Goal: Information Seeking & Learning: Learn about a topic

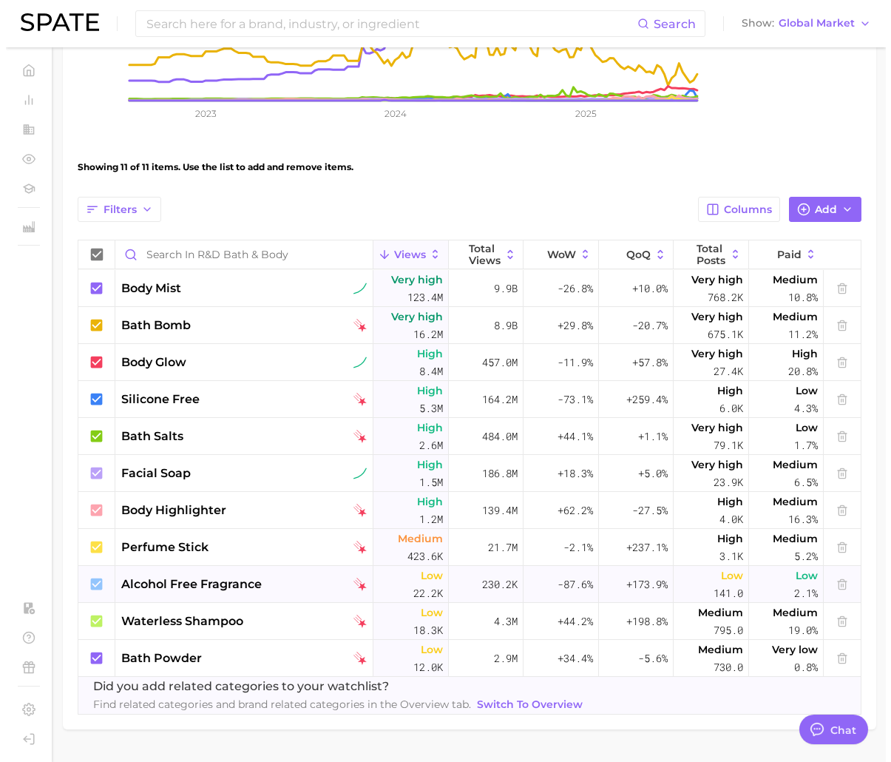
scroll to position [385, 0]
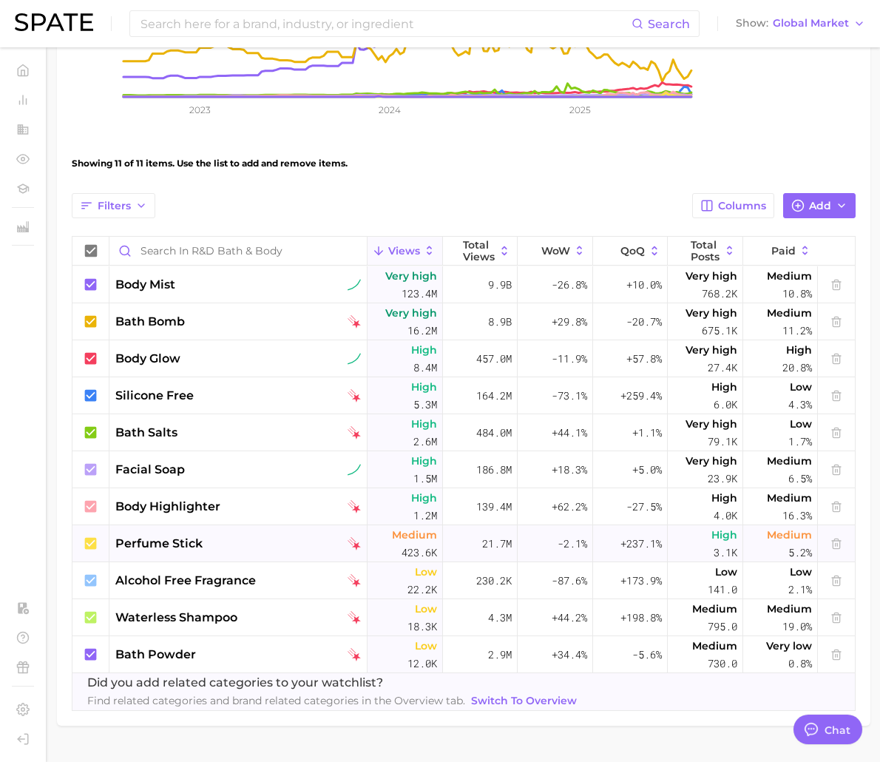
click at [361, 548] on div "perfume stick" at bounding box center [238, 544] width 246 height 18
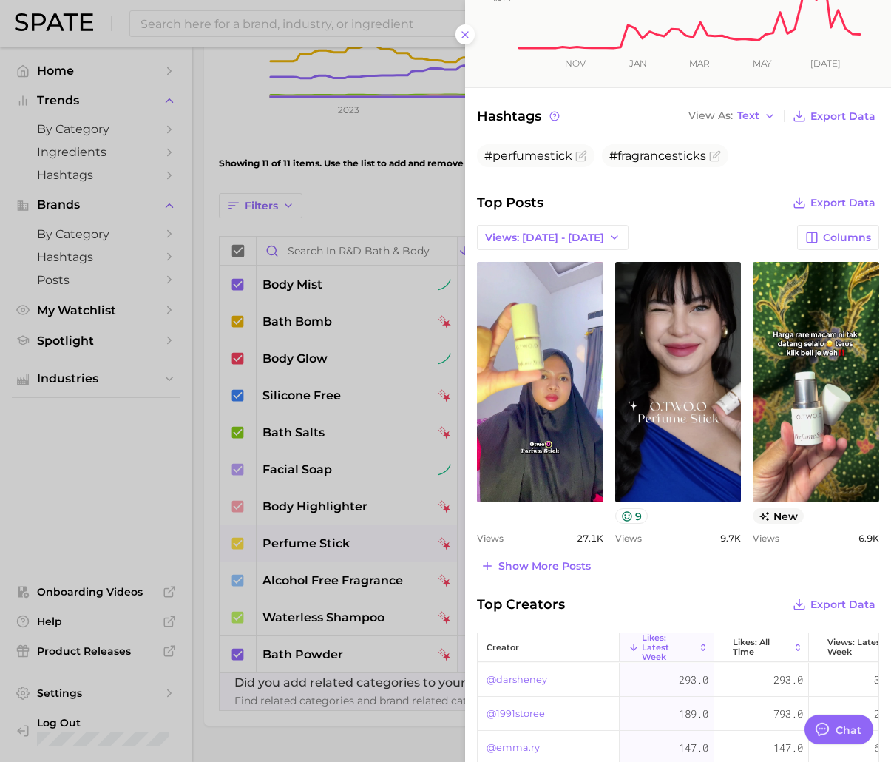
scroll to position [370, 0]
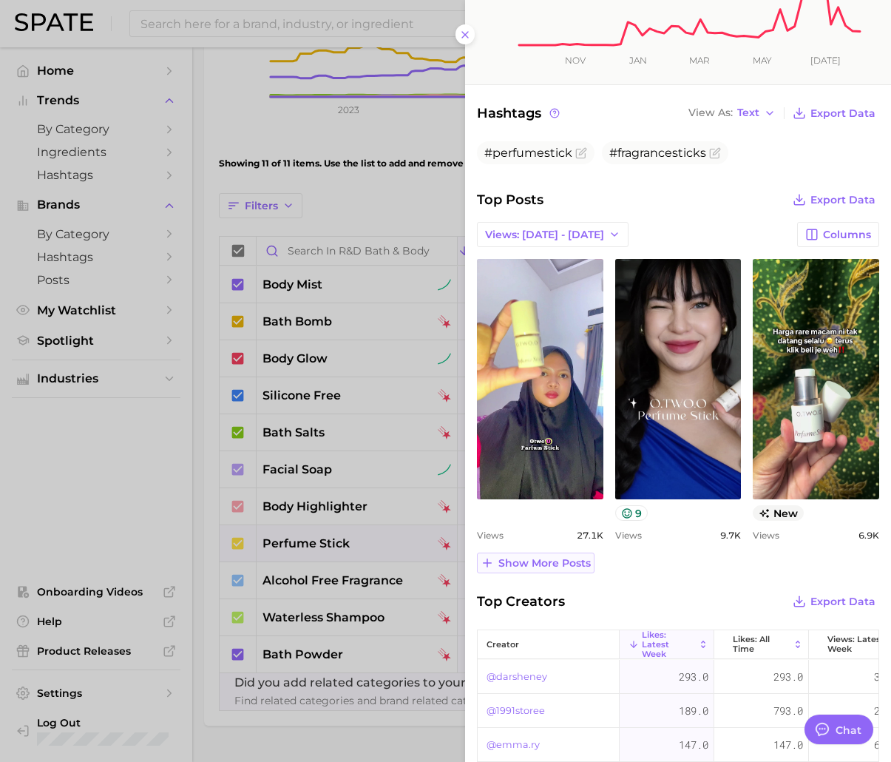
click at [490, 564] on icon at bounding box center [487, 562] width 13 height 13
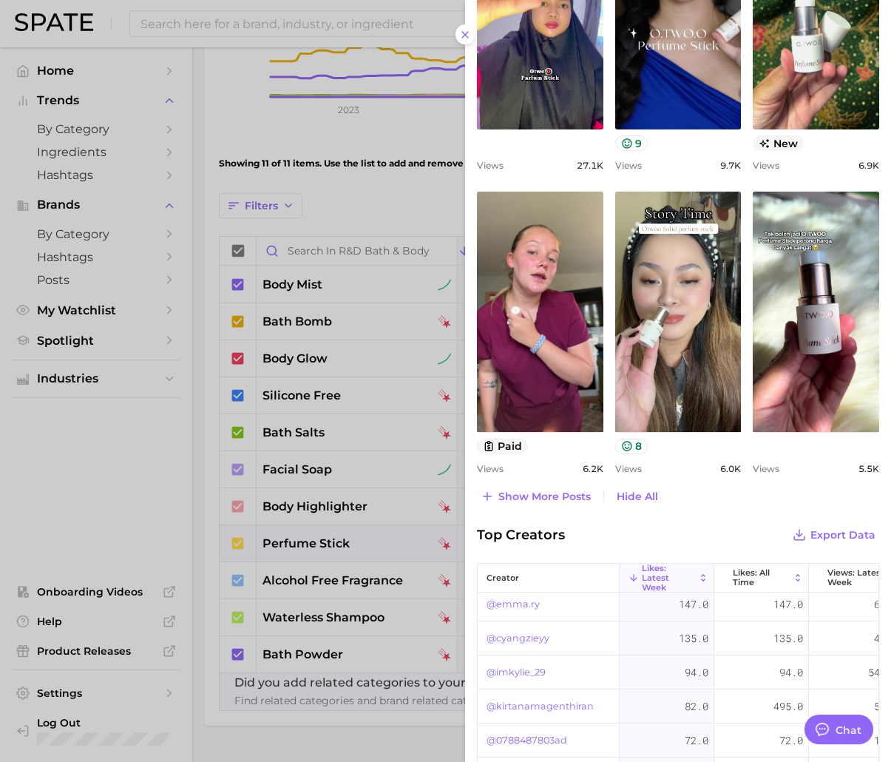
scroll to position [0, 0]
click at [502, 508] on div "category perfume stick A perfume stick is a solid fragrance product that can be…" at bounding box center [678, 62] width 426 height 1604
click at [510, 497] on span "Show more posts" at bounding box center [545, 496] width 92 height 13
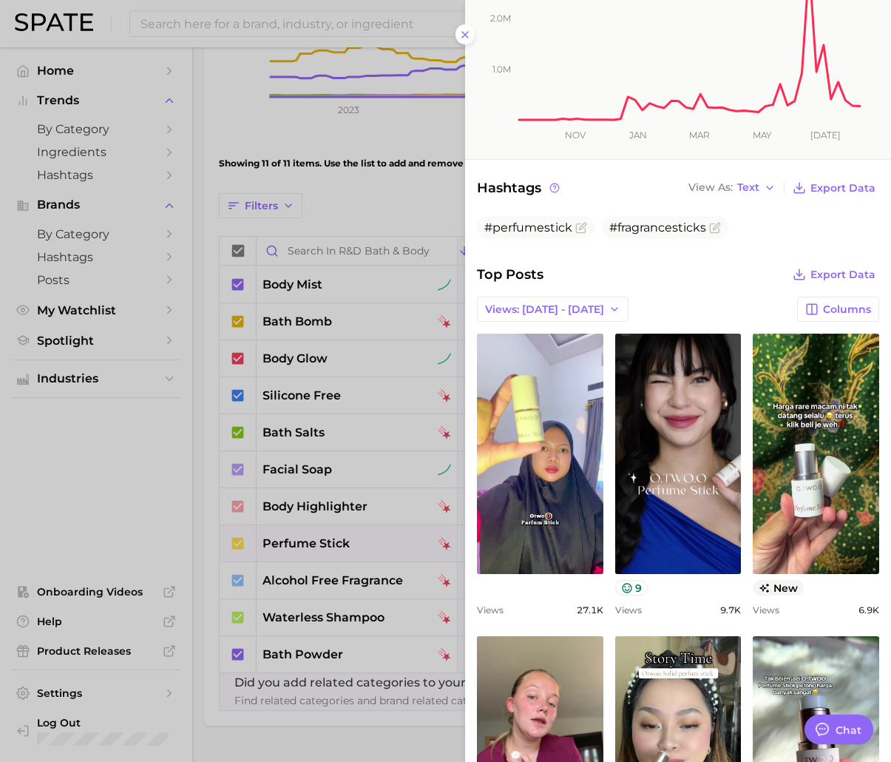
scroll to position [148, 0]
